Goal: Information Seeking & Learning: Check status

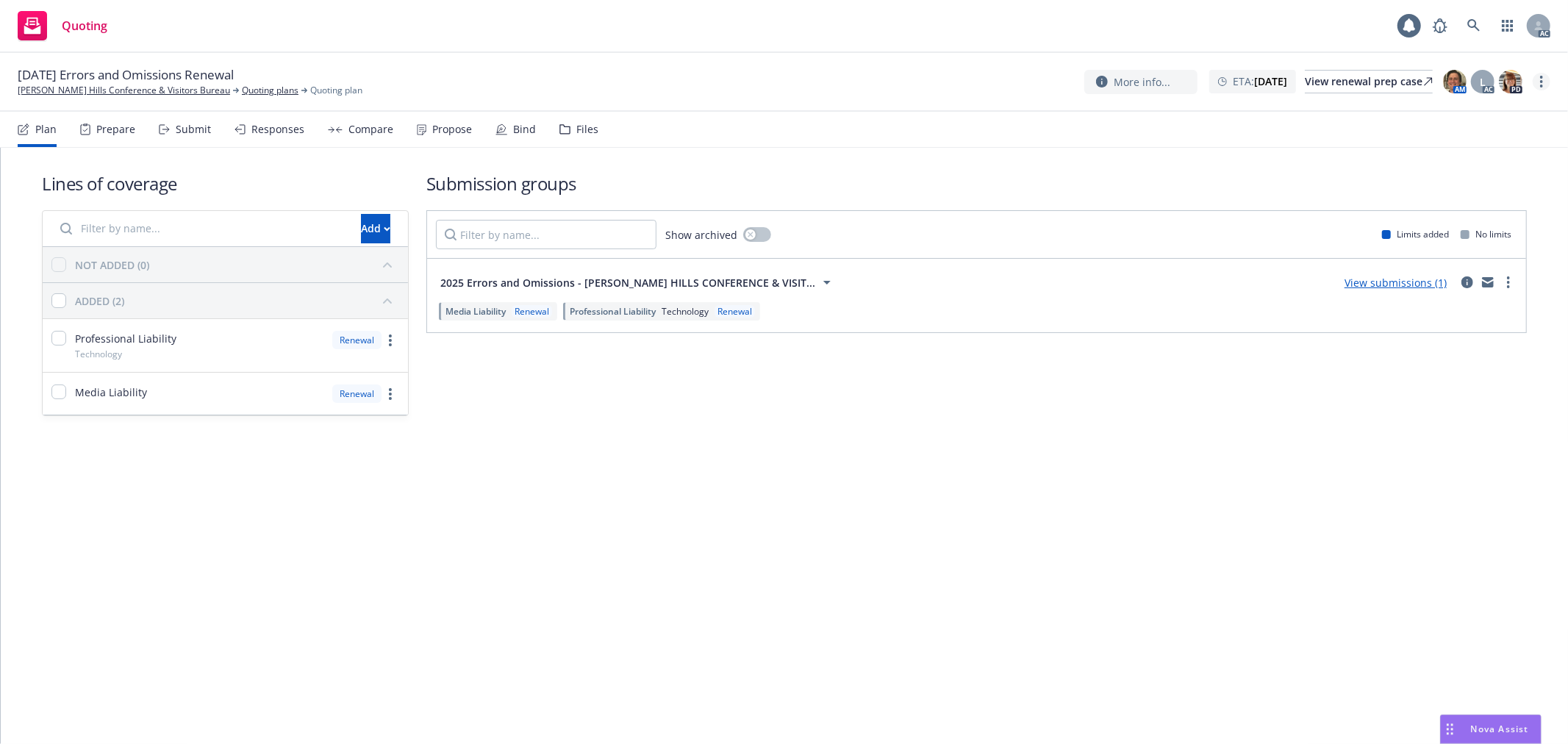
click at [1541, 82] on icon "more" at bounding box center [1541, 81] width 3 height 11
click at [1493, 112] on link "Copy logging email" at bounding box center [1469, 111] width 164 height 29
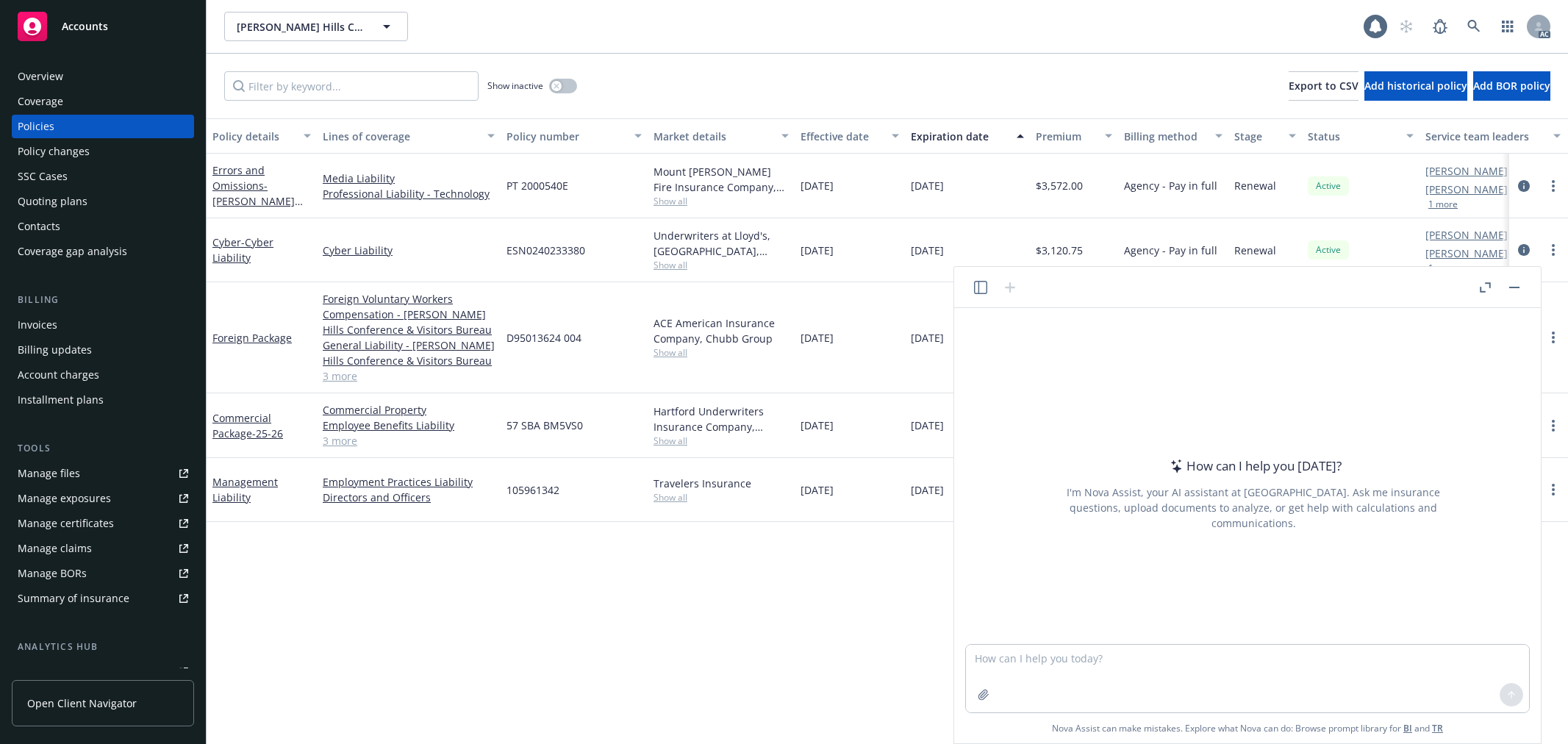
click at [1182, 672] on textarea at bounding box center [1248, 679] width 564 height 68
type textarea "检查语法： Thank you for reviewing and completing the application! We will take care…"
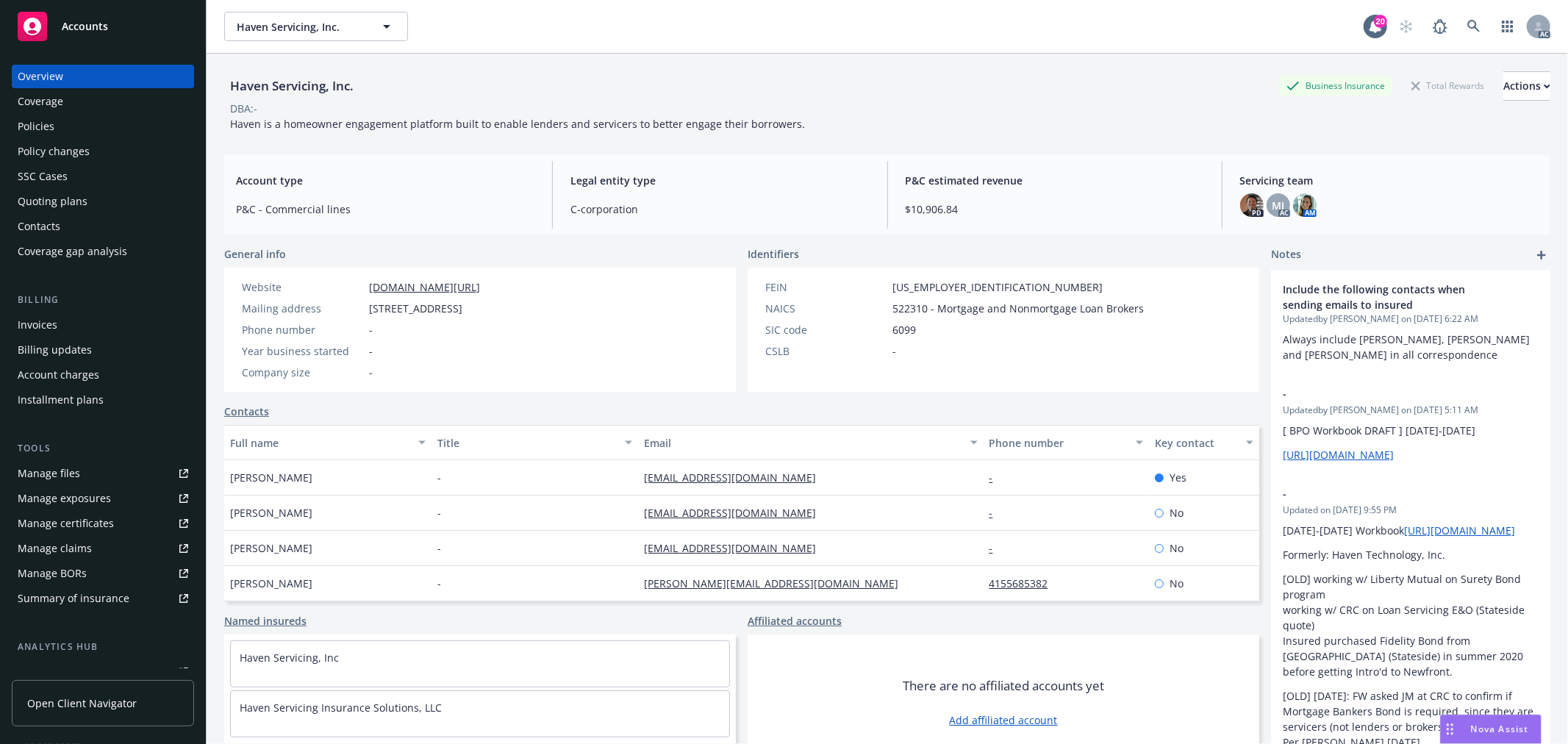
click at [47, 128] on div "Policies" at bounding box center [36, 126] width 37 height 24
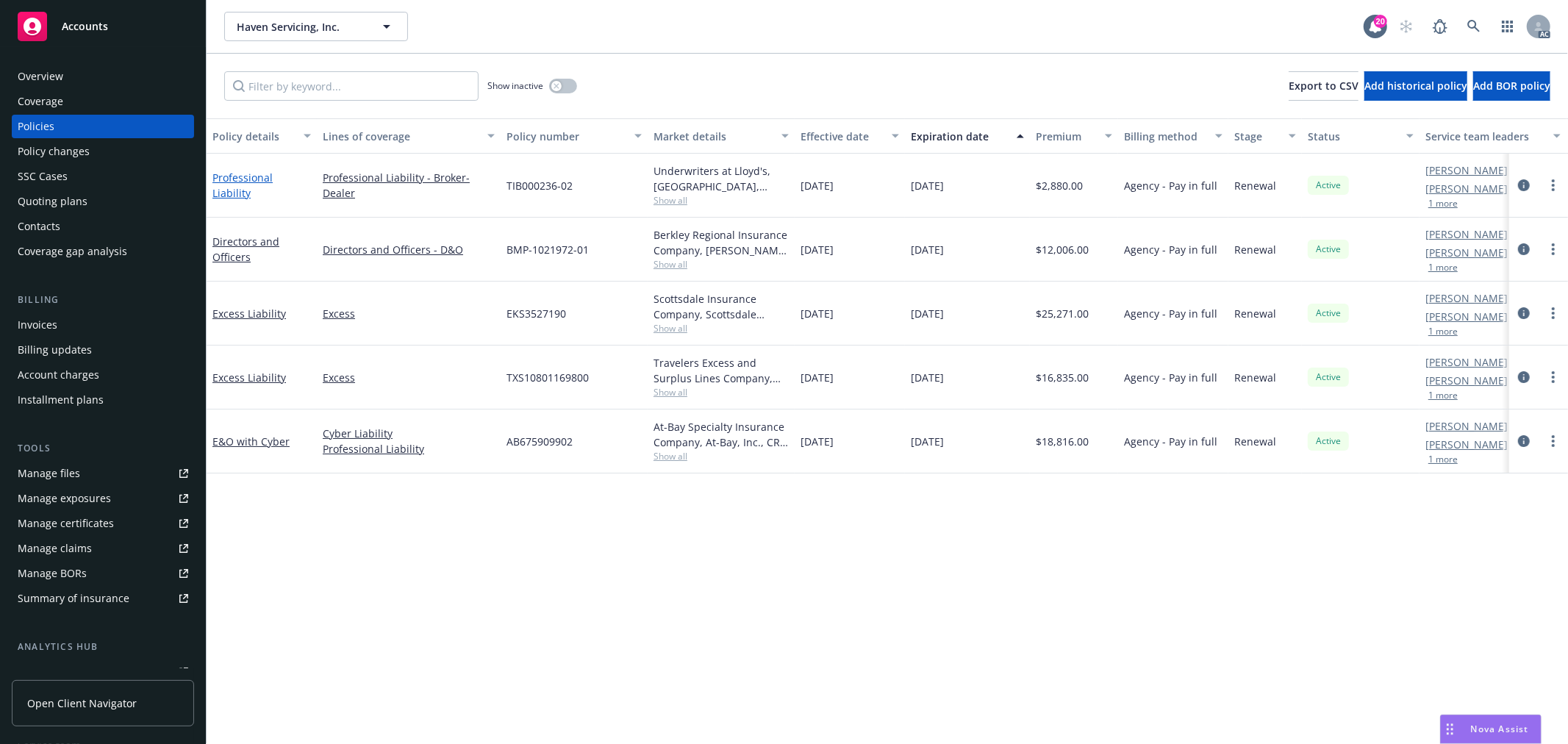
click at [273, 185] on link "Professional Liability" at bounding box center [243, 185] width 60 height 29
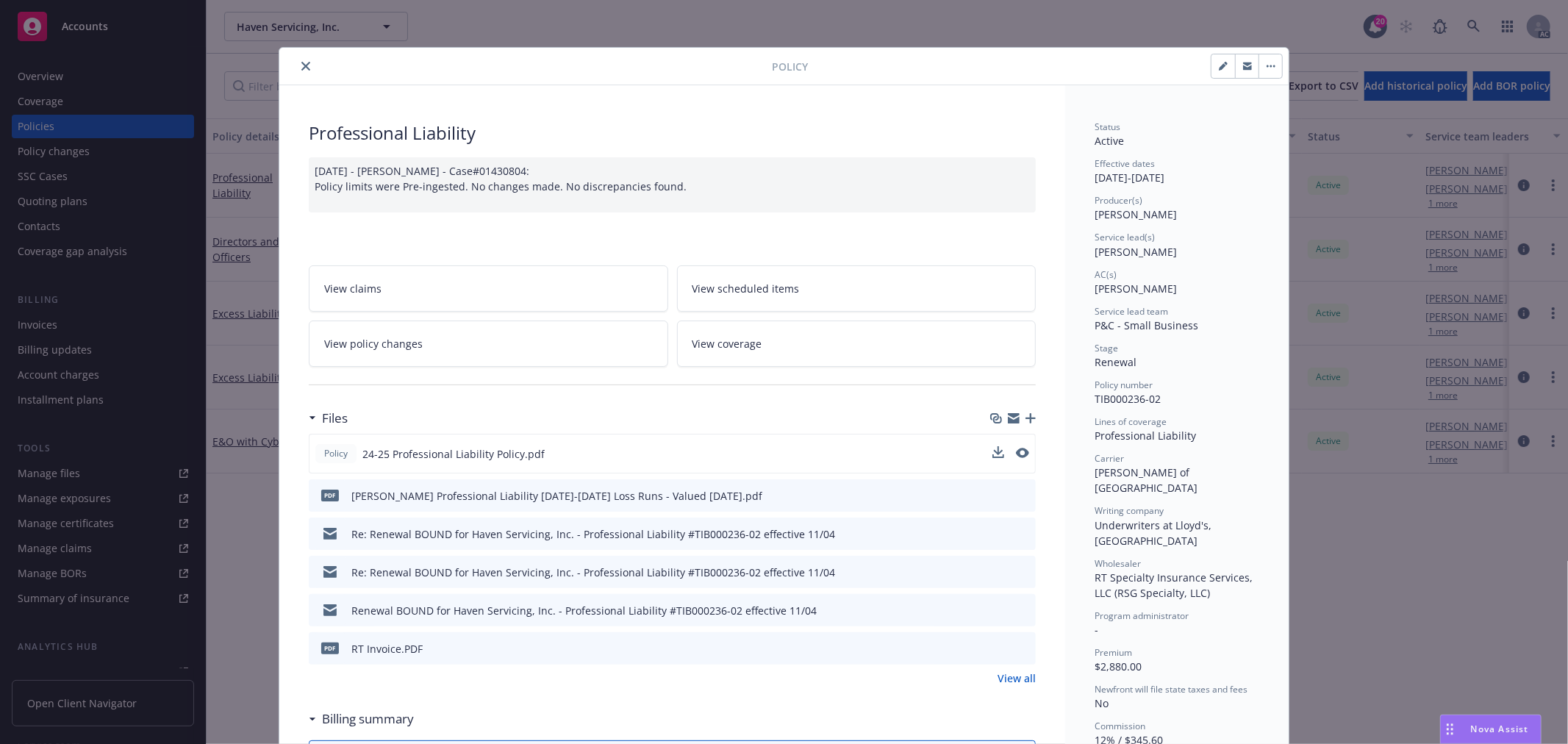
click at [1016, 458] on button at bounding box center [1022, 453] width 13 height 15
click at [1015, 454] on icon "preview file" at bounding box center [1021, 453] width 13 height 11
